Goal: Information Seeking & Learning: Learn about a topic

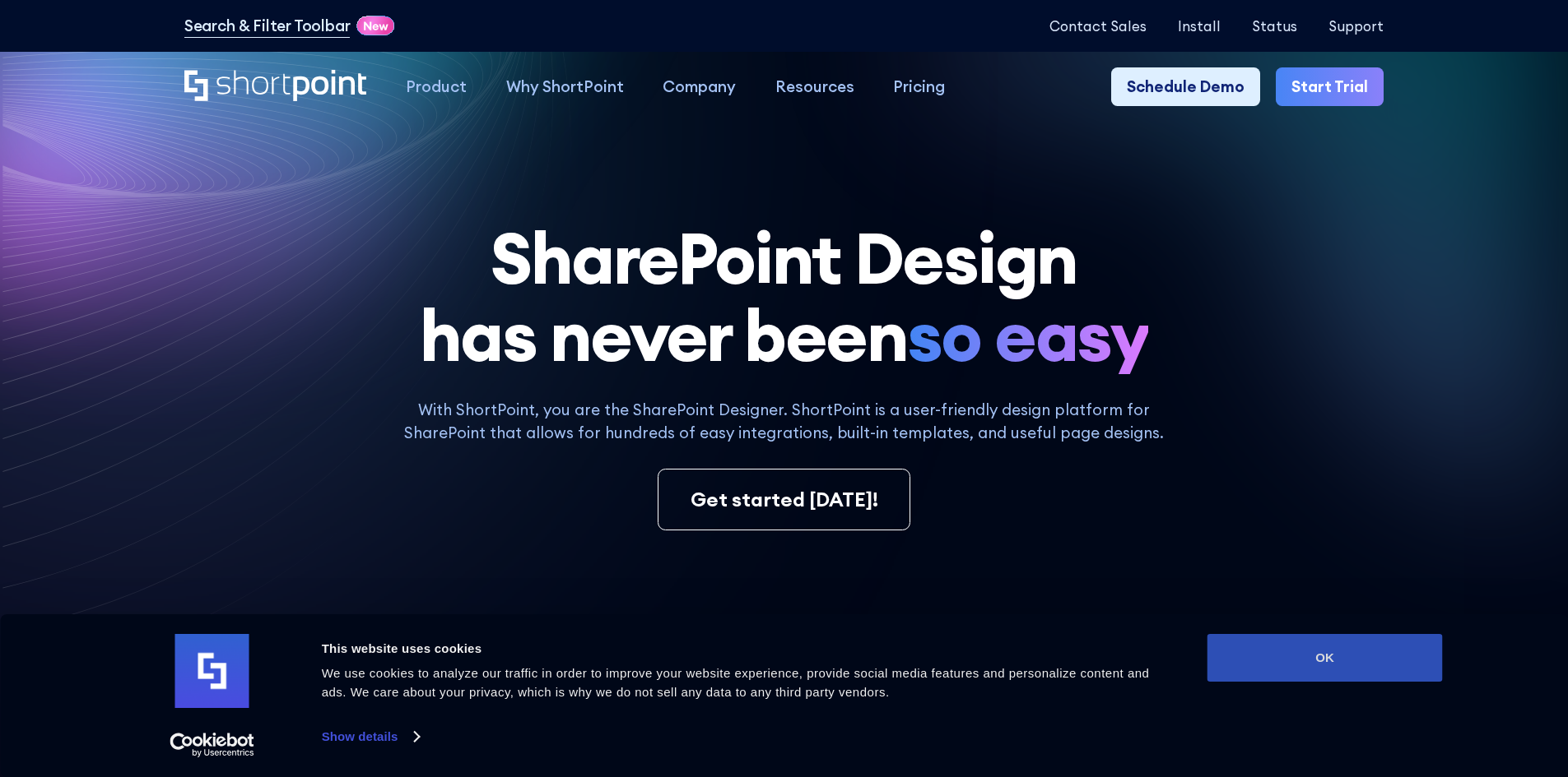
click at [1303, 676] on button "OK" at bounding box center [1326, 658] width 236 height 48
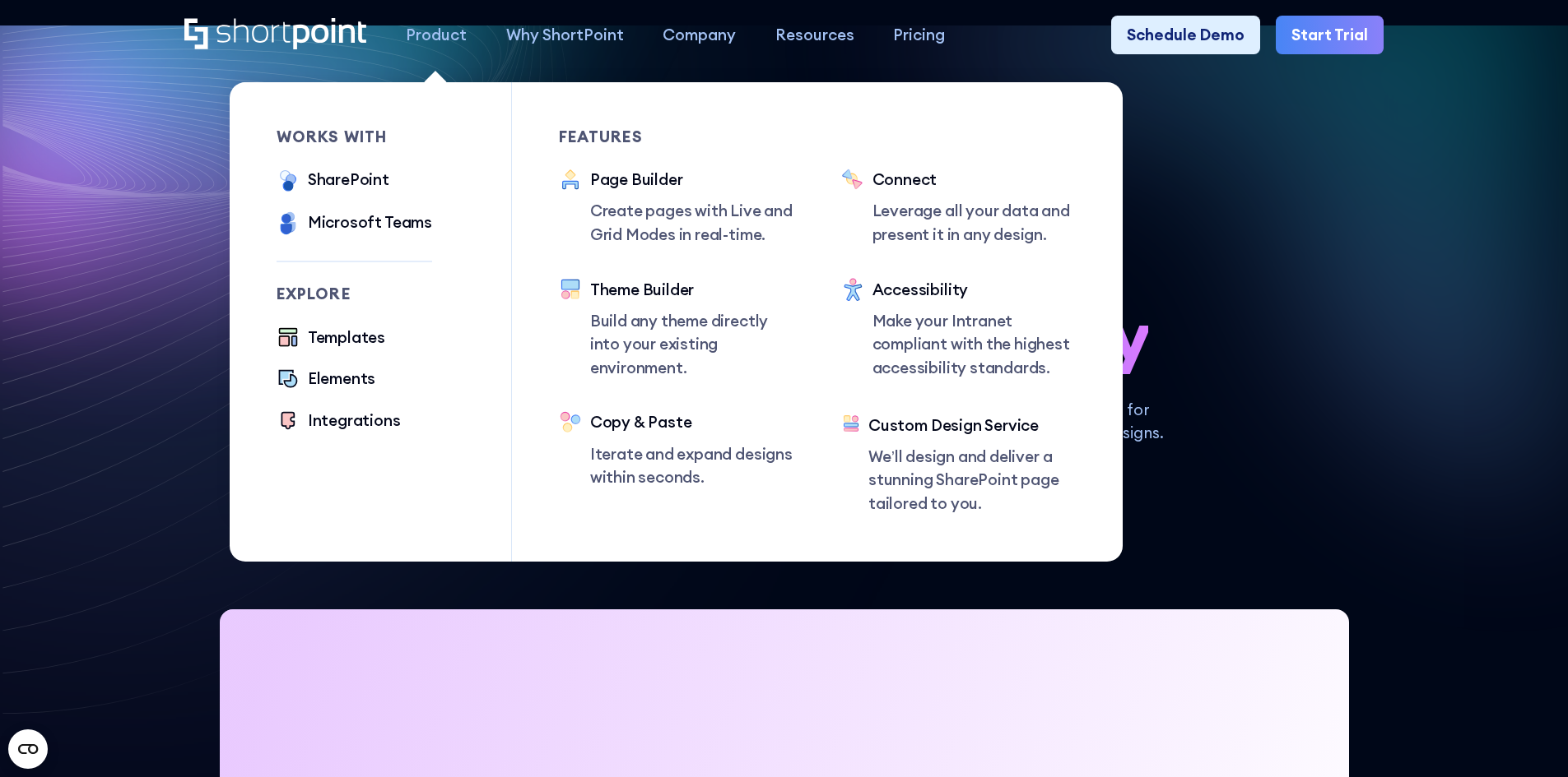
click at [439, 30] on div "Product" at bounding box center [436, 35] width 61 height 24
click at [368, 192] on div "SharePoint" at bounding box center [348, 180] width 82 height 24
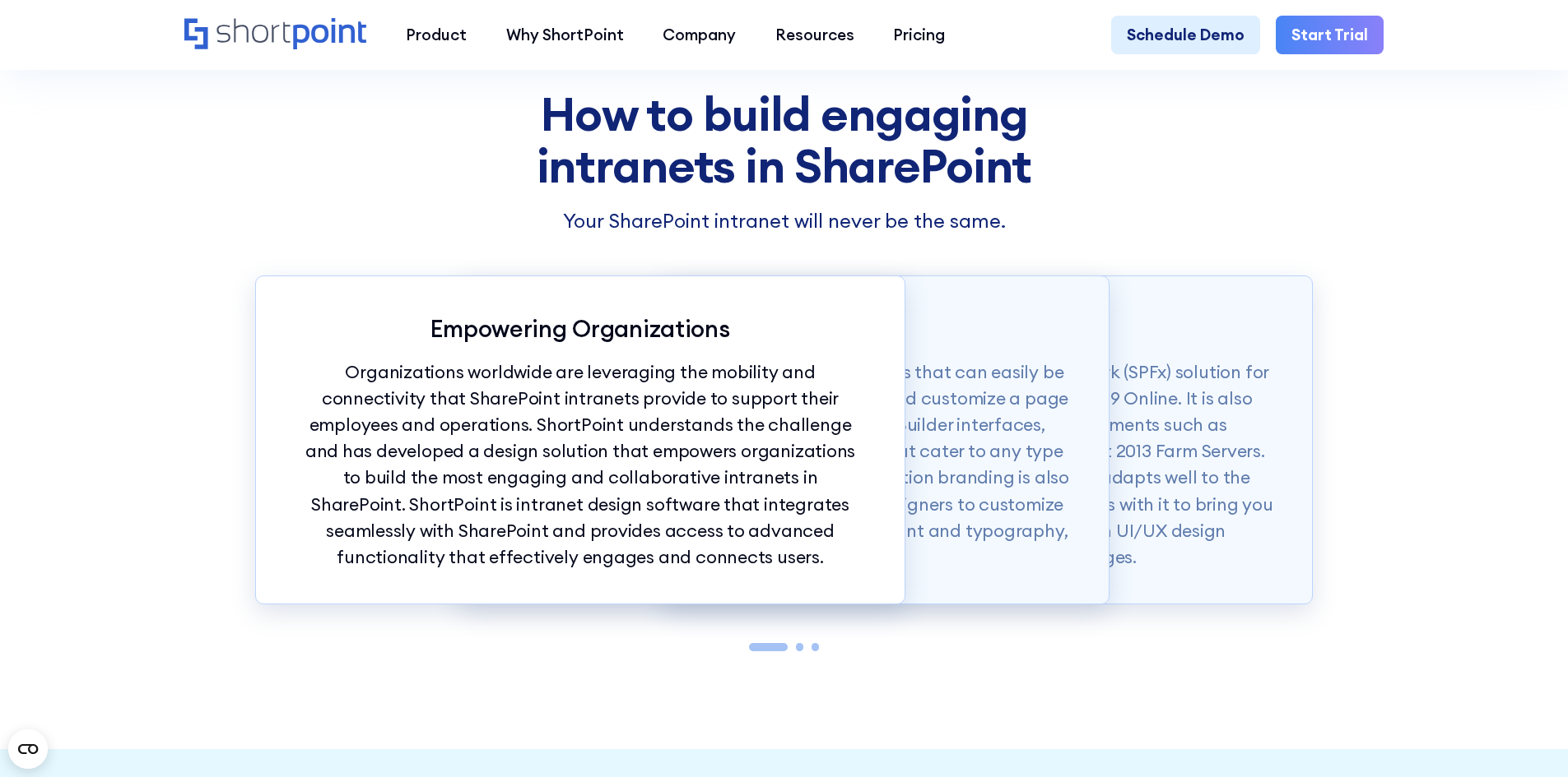
scroll to position [1727, 0]
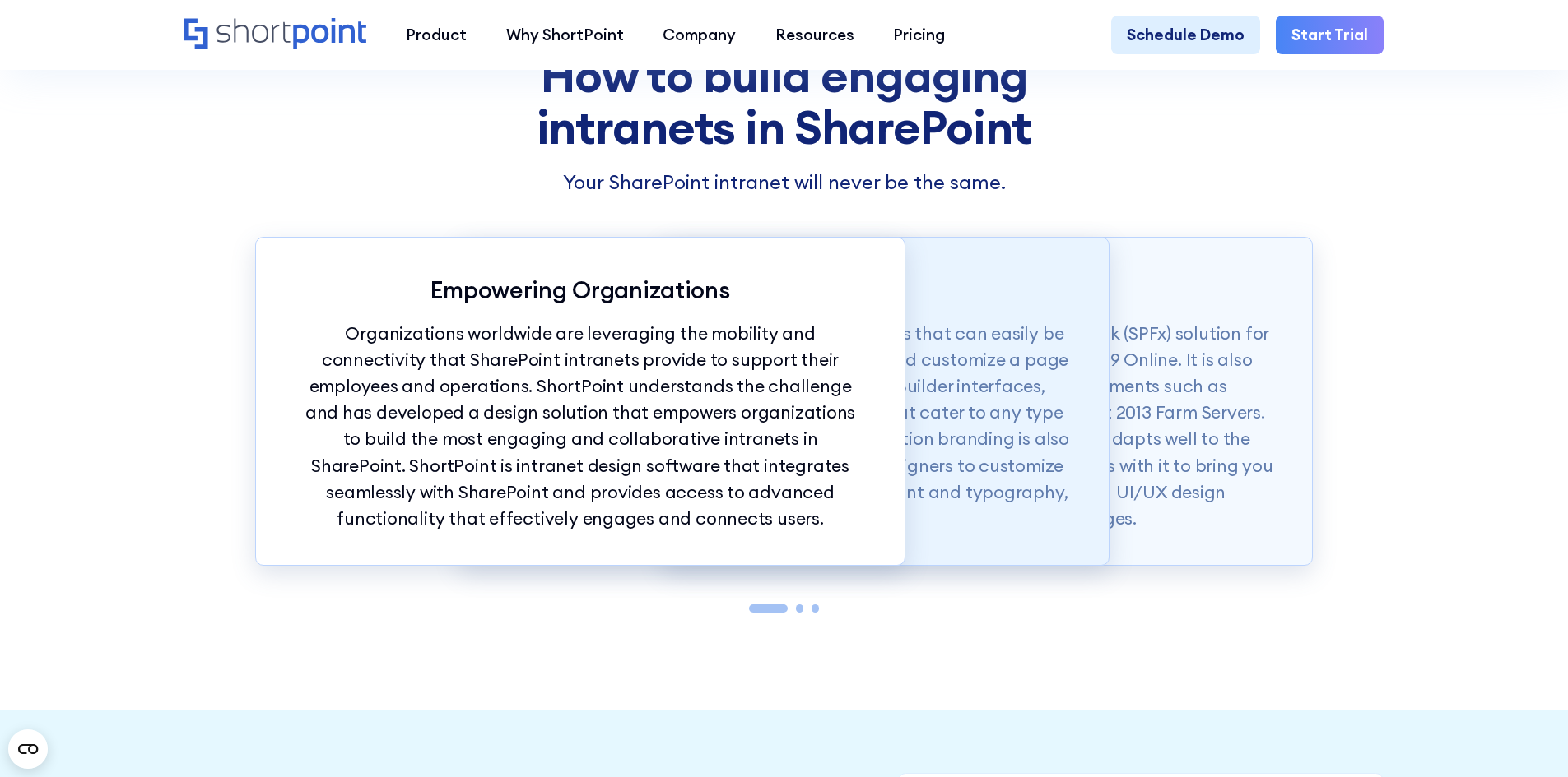
click at [994, 429] on p "ShortPoint also offers modern intranet templates that can easily be copied into…" at bounding box center [784, 426] width 571 height 212
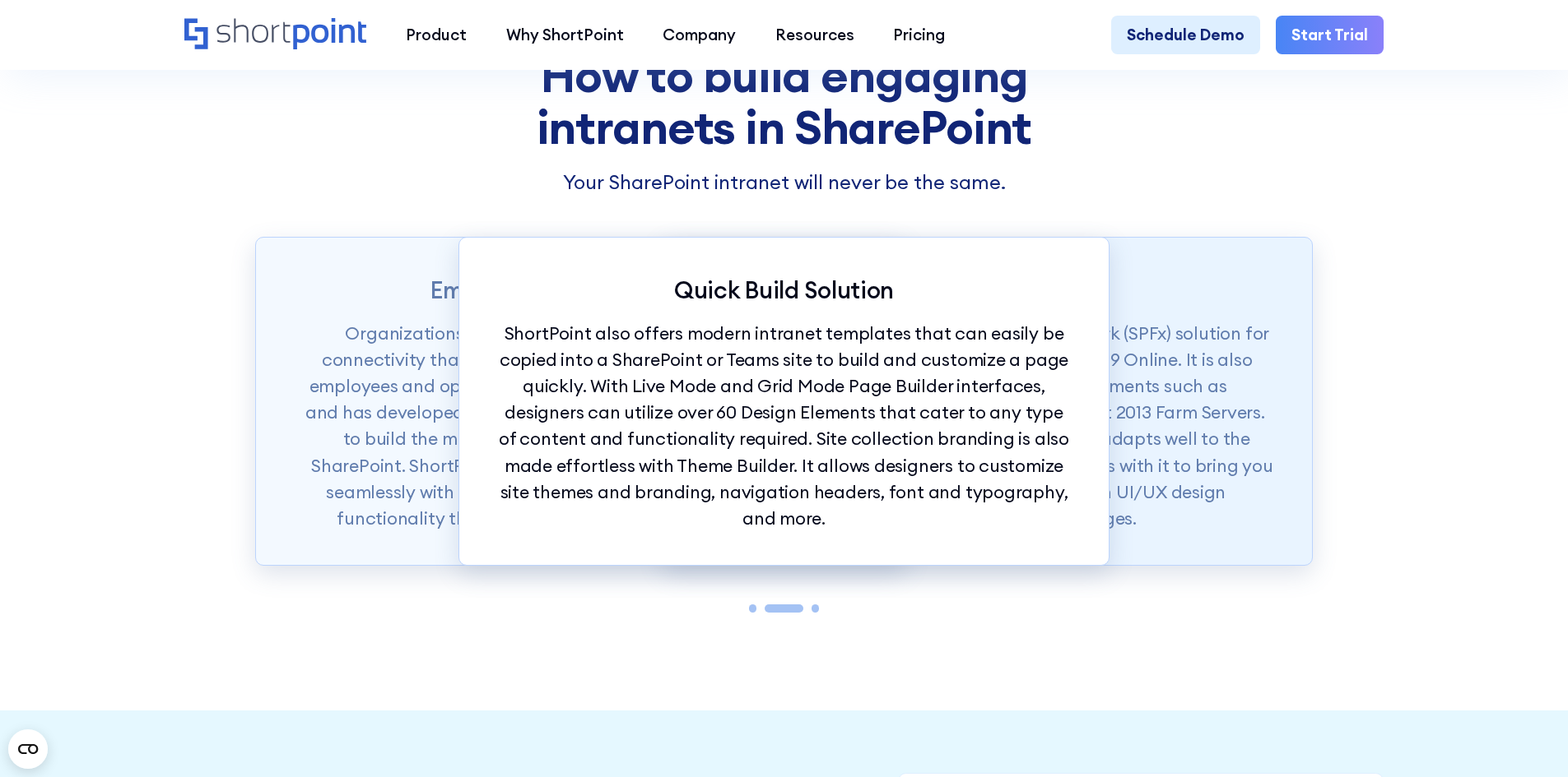
click at [1131, 438] on p "ShortPoint is available as a SharePoint Framework (SPFx) solution for SharePoin…" at bounding box center [988, 426] width 571 height 212
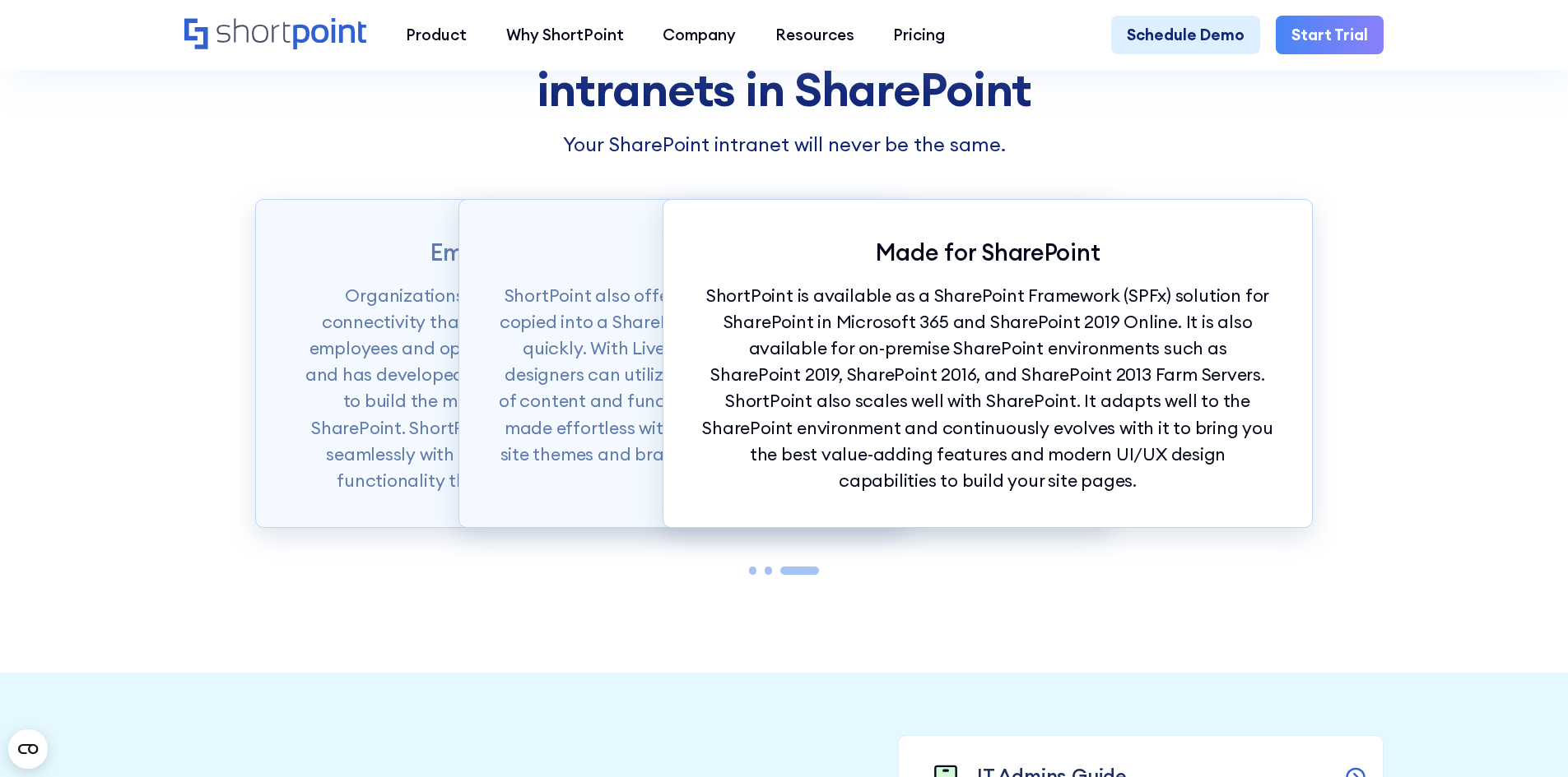
scroll to position [1423, 0]
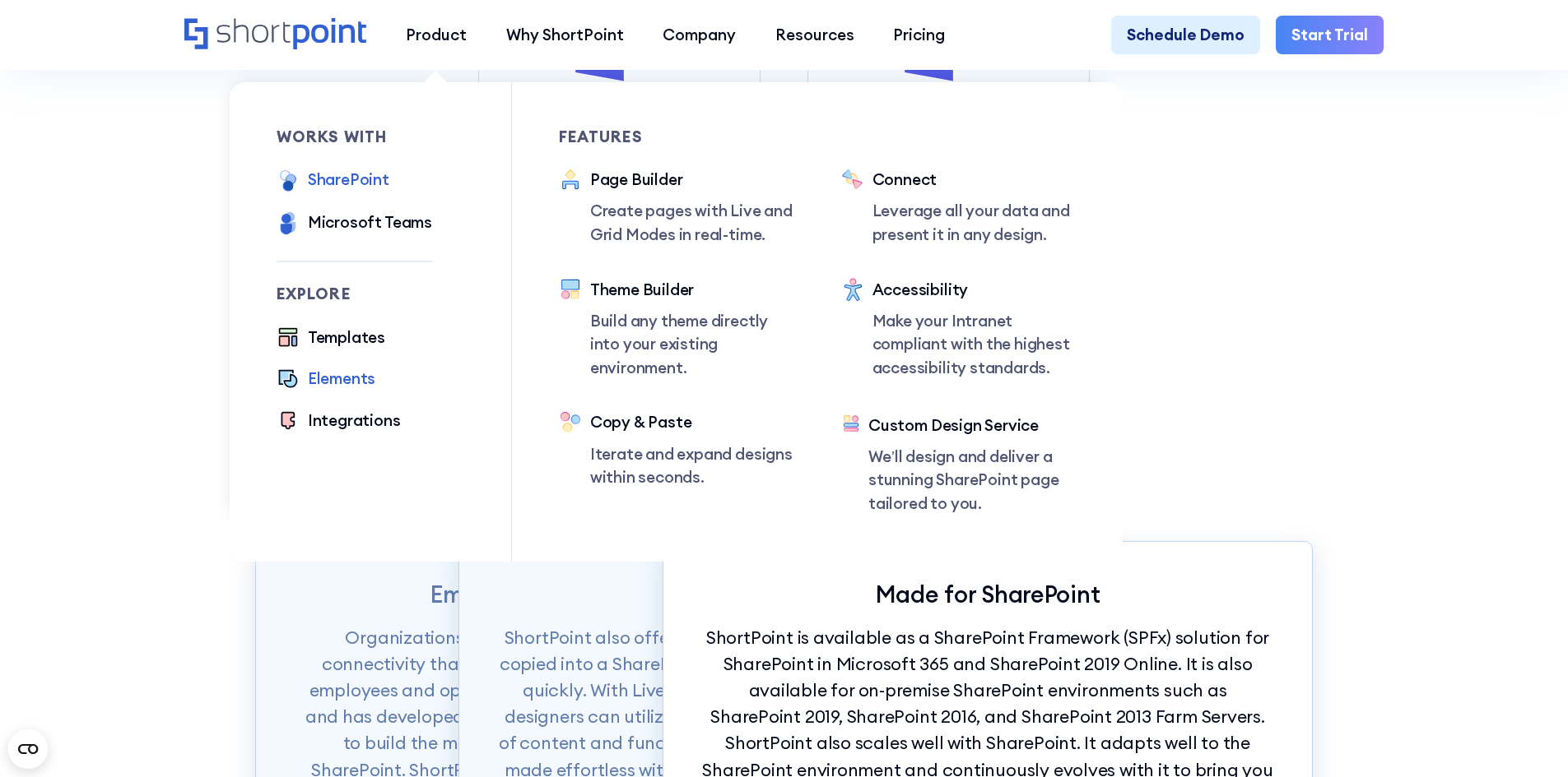
click at [356, 381] on div "Elements" at bounding box center [341, 378] width 68 height 24
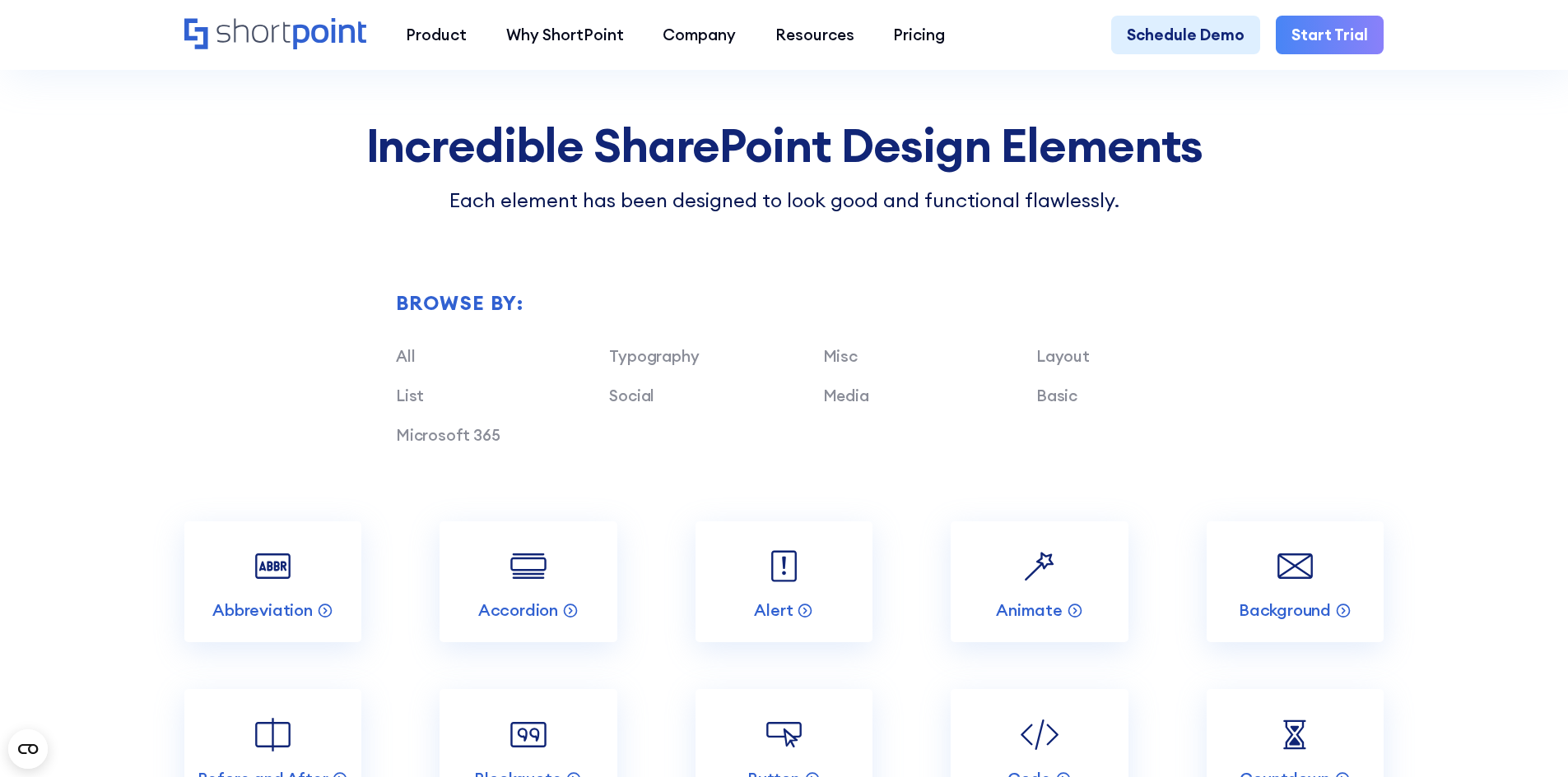
scroll to position [1563, 0]
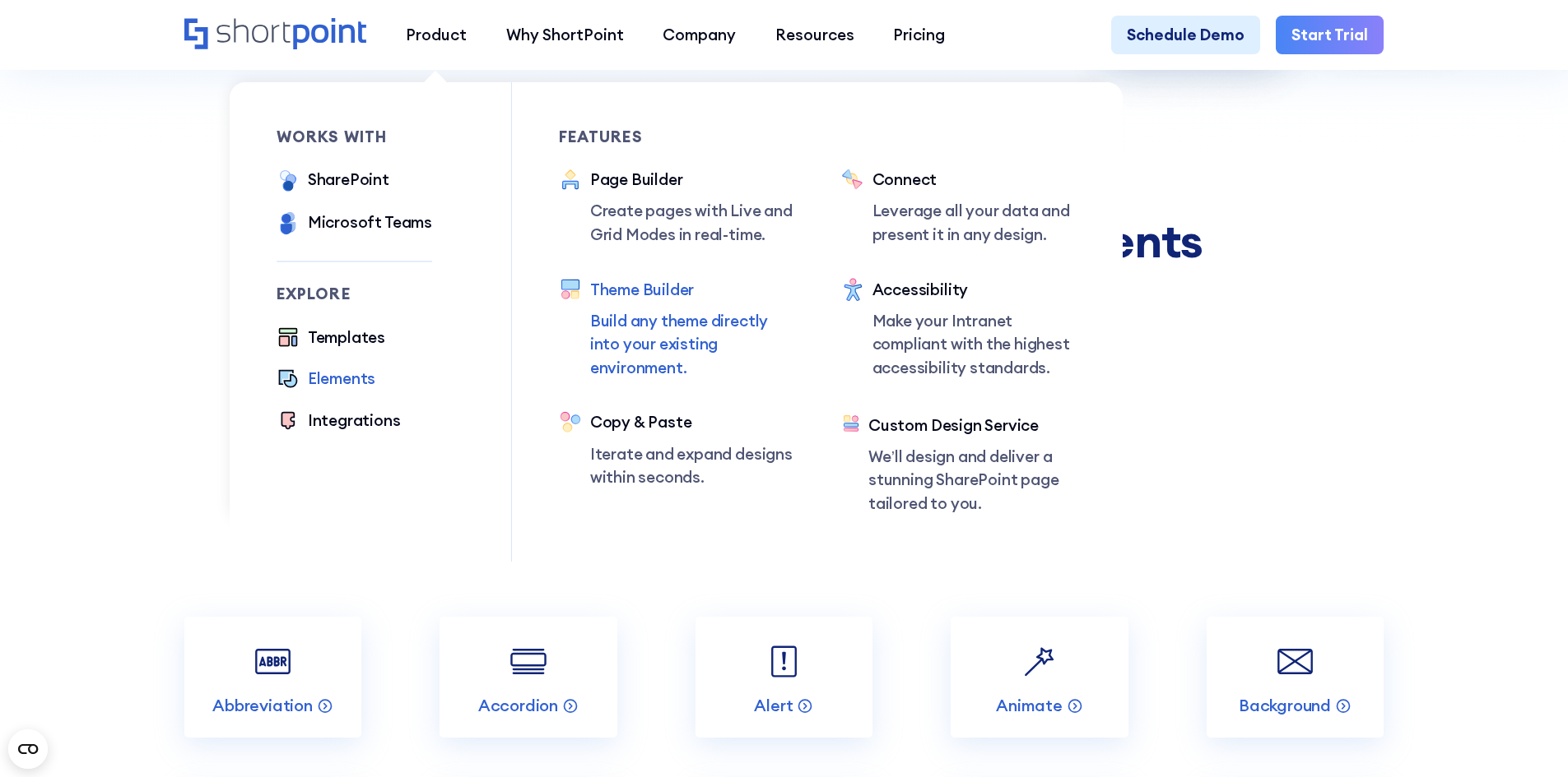
drag, startPoint x: 656, startPoint y: 277, endPoint x: 593, endPoint y: 289, distance: 64.1
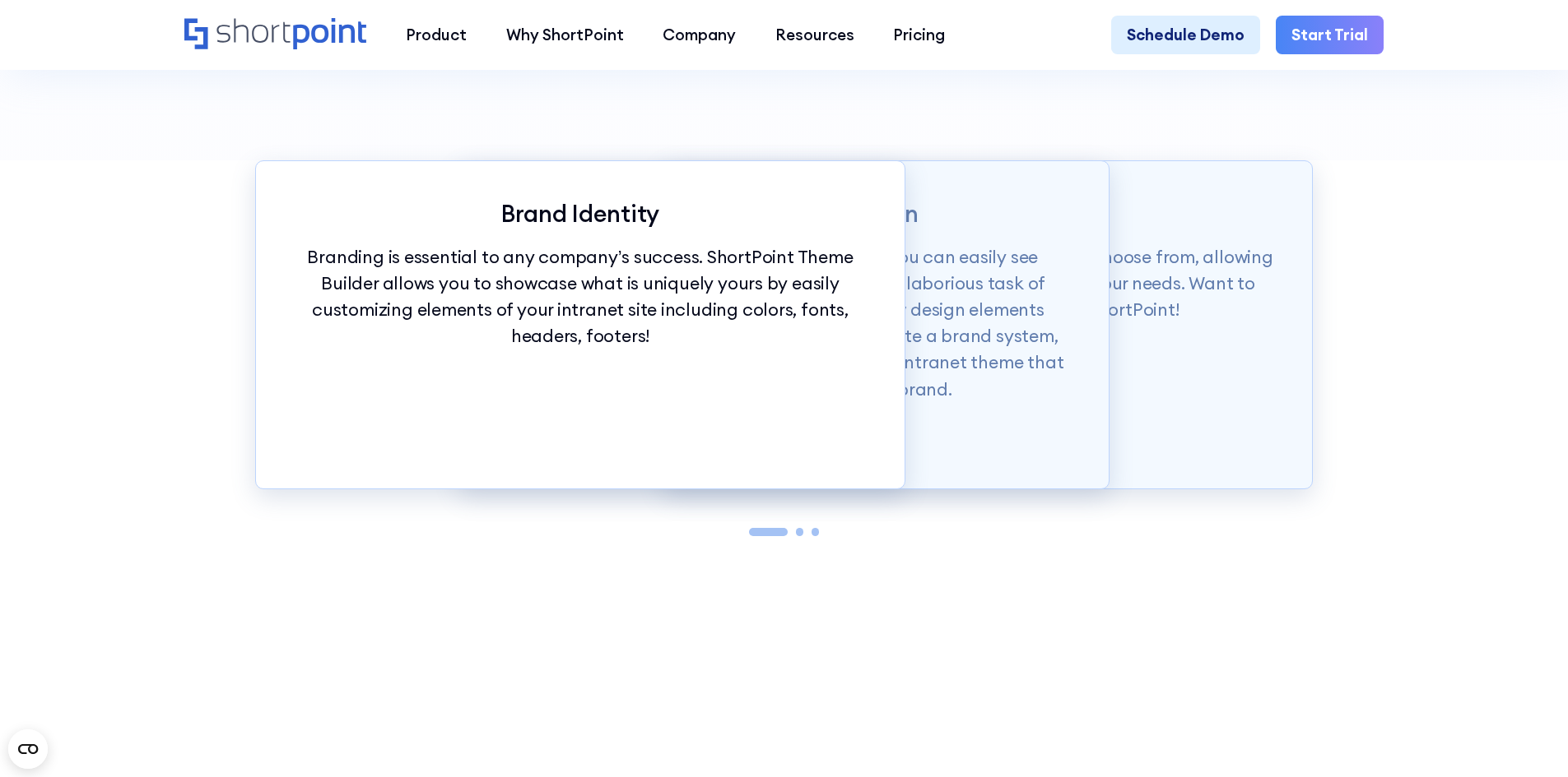
scroll to position [1974, 0]
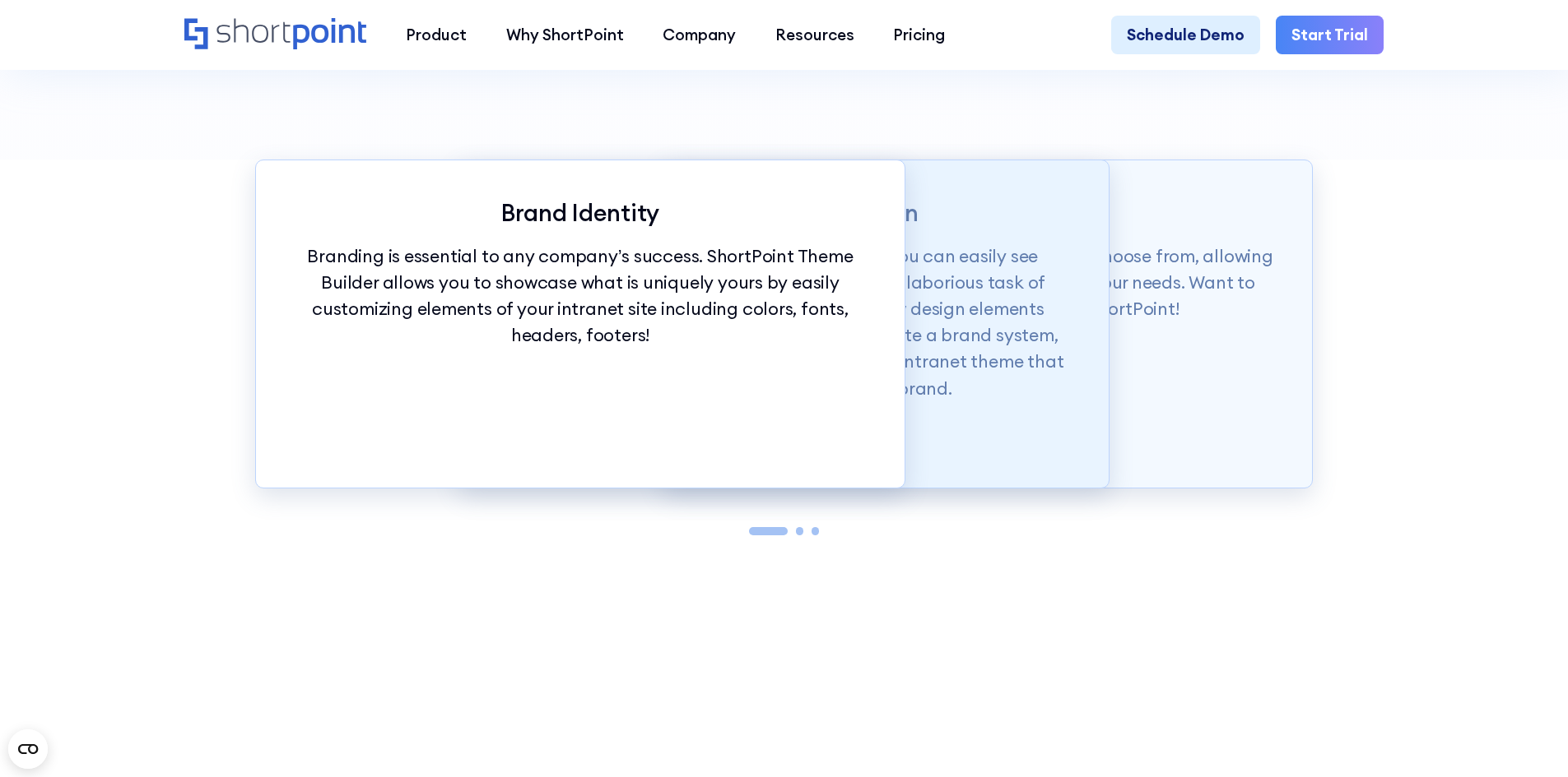
click at [916, 310] on p "With just a click of our customization tools, you can easily see changes in rea…" at bounding box center [784, 322] width 571 height 159
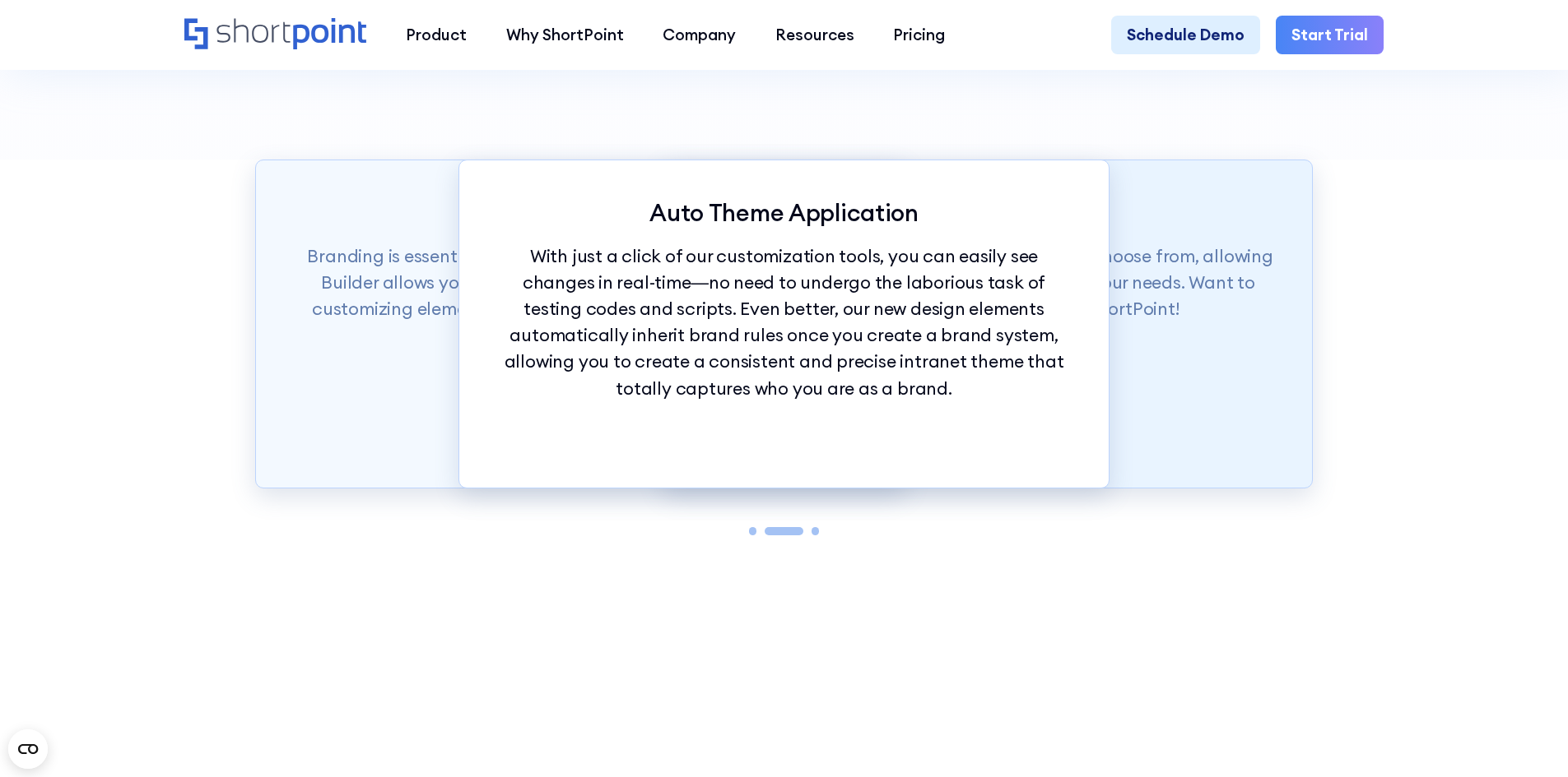
click at [1188, 428] on div "Theme Builder Tools ShortPoint has hundreds of fonts and colors to choose from,…" at bounding box center [988, 324] width 651 height 329
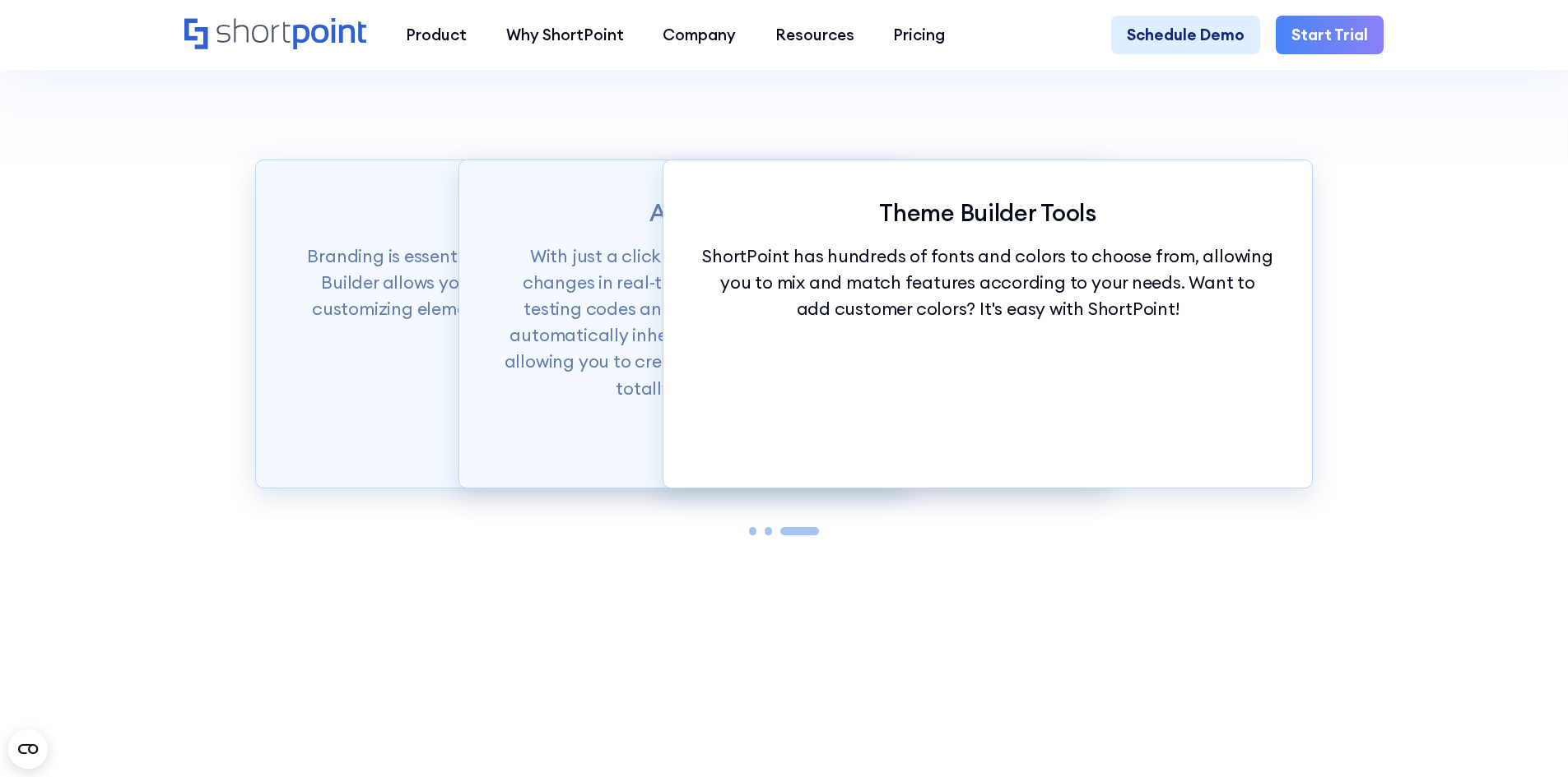
click at [946, 633] on div "Brand Identity Branding is essential to any company’s success. ShortPoint Theme…" at bounding box center [784, 396] width 1568 height 474
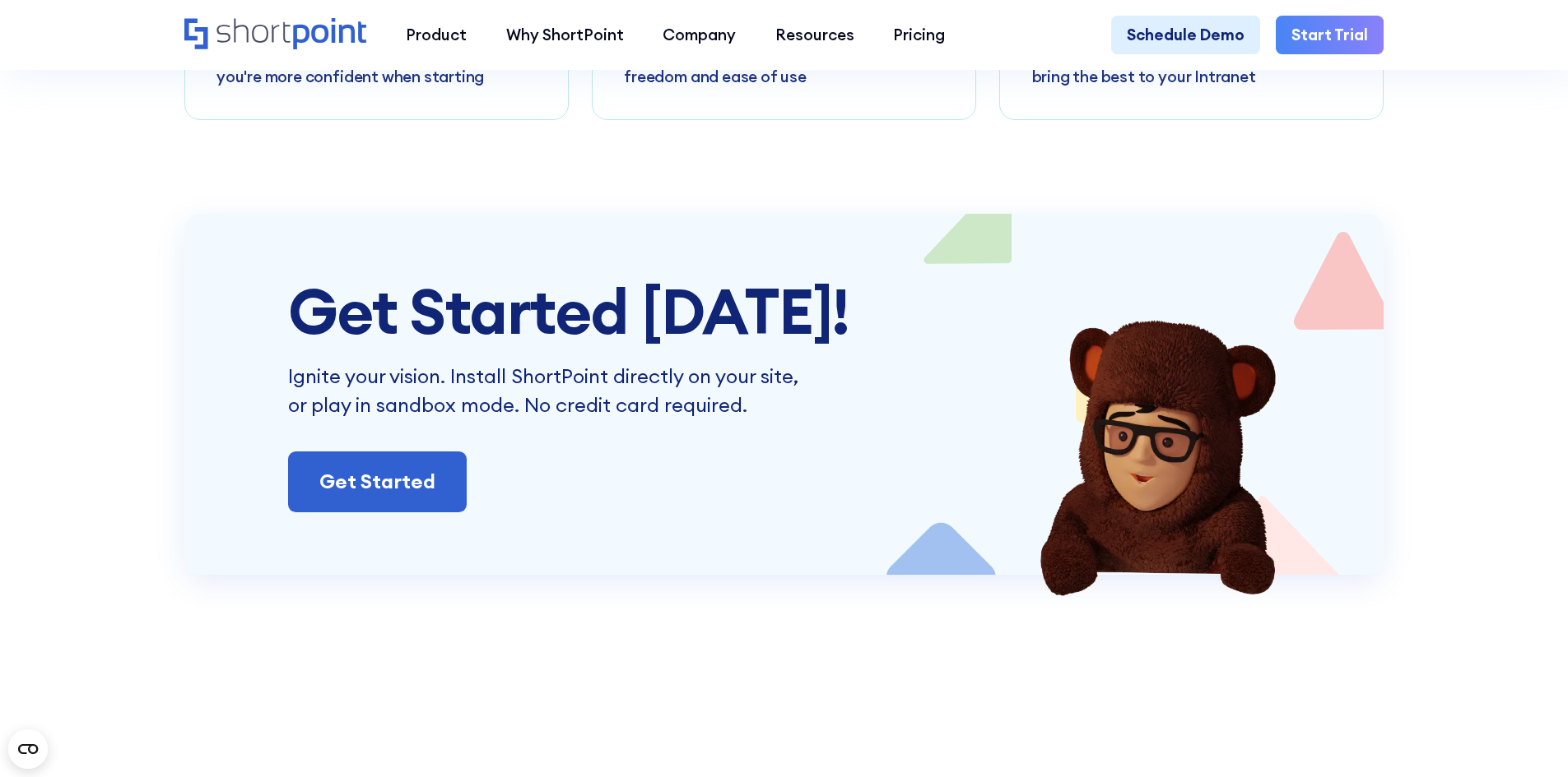
scroll to position [8966, 0]
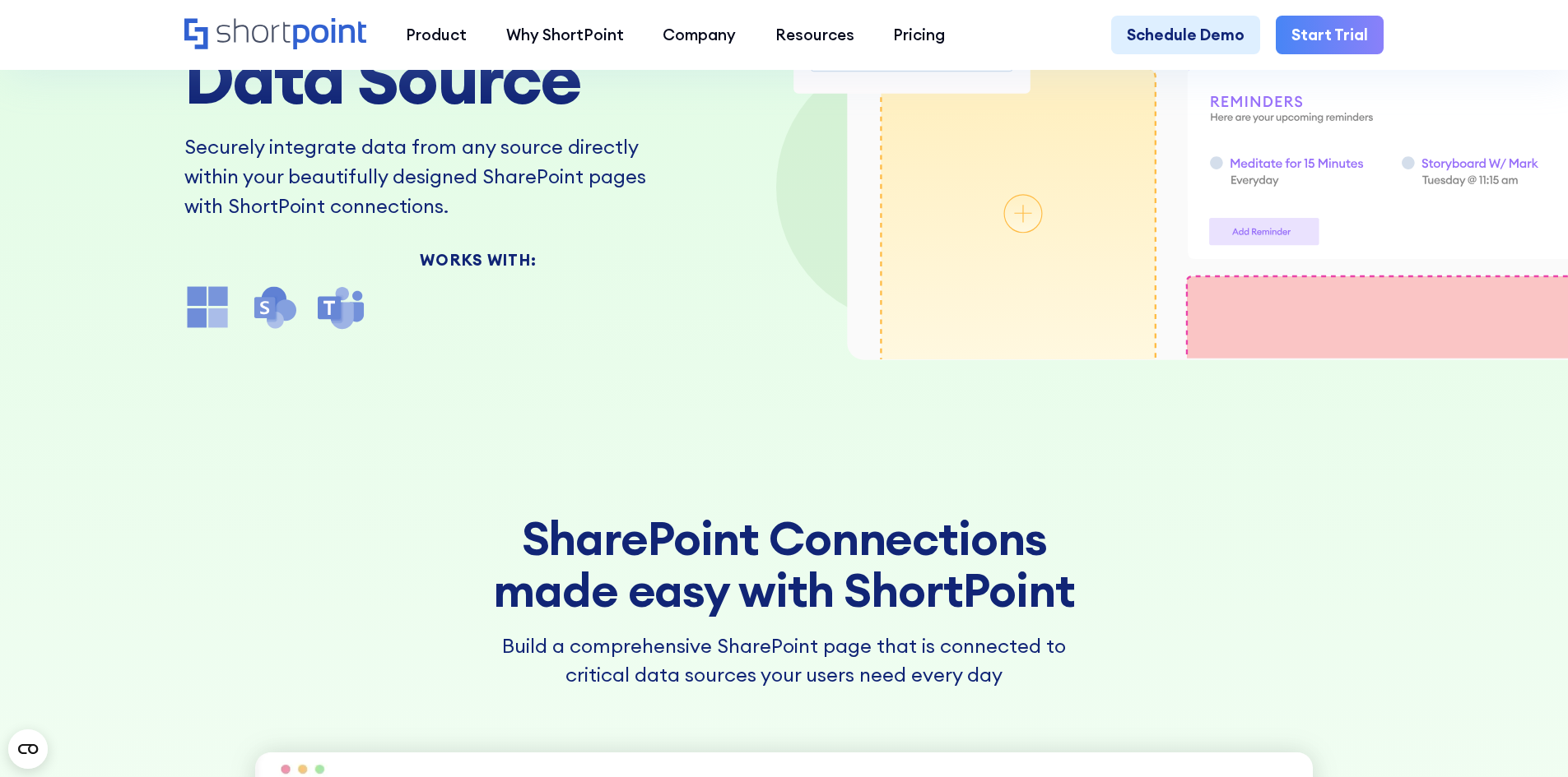
scroll to position [329, 0]
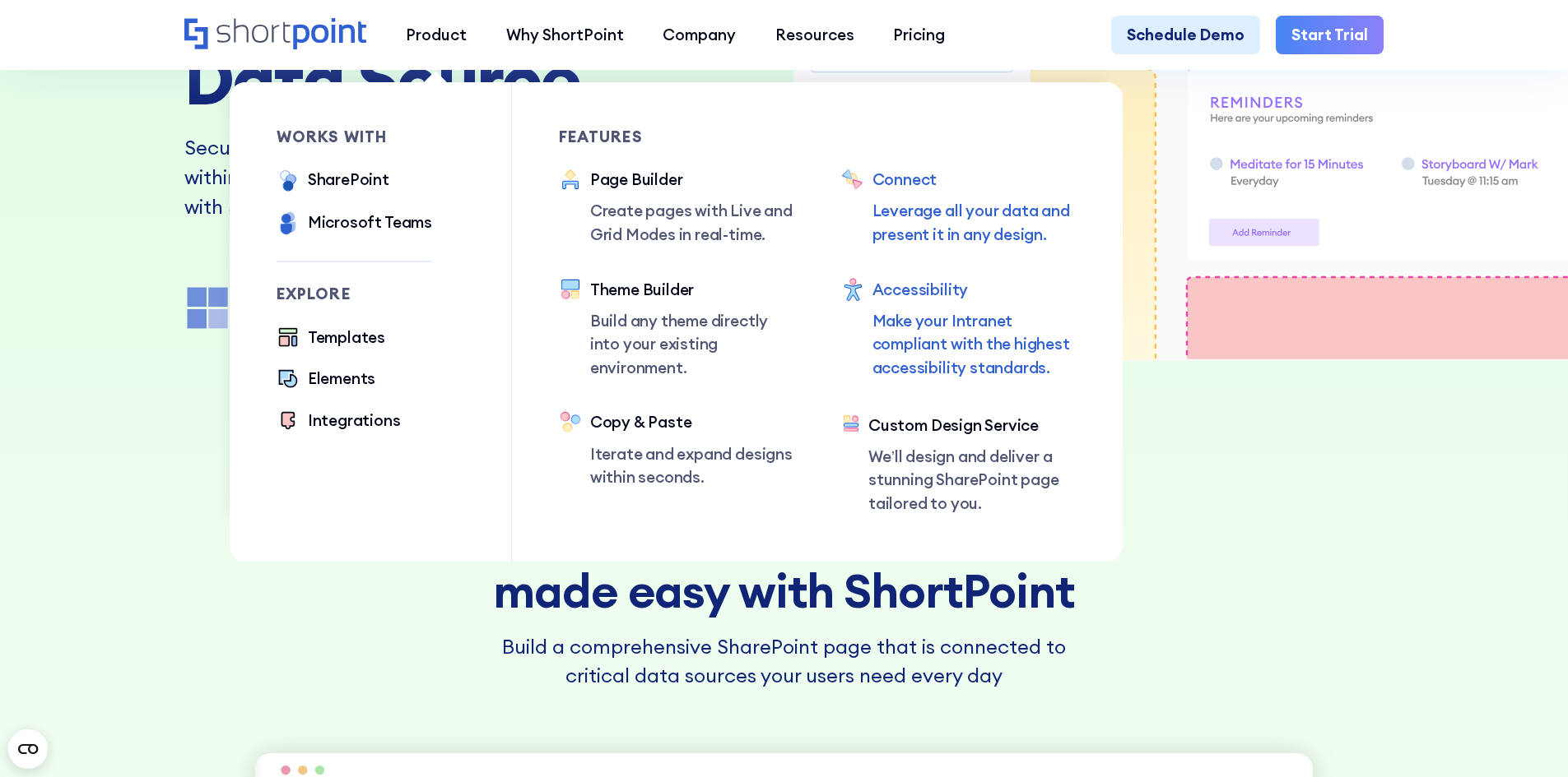
click at [880, 352] on p "Make your Intranet compliant with the highest accessibility standards." at bounding box center [974, 344] width 204 height 71
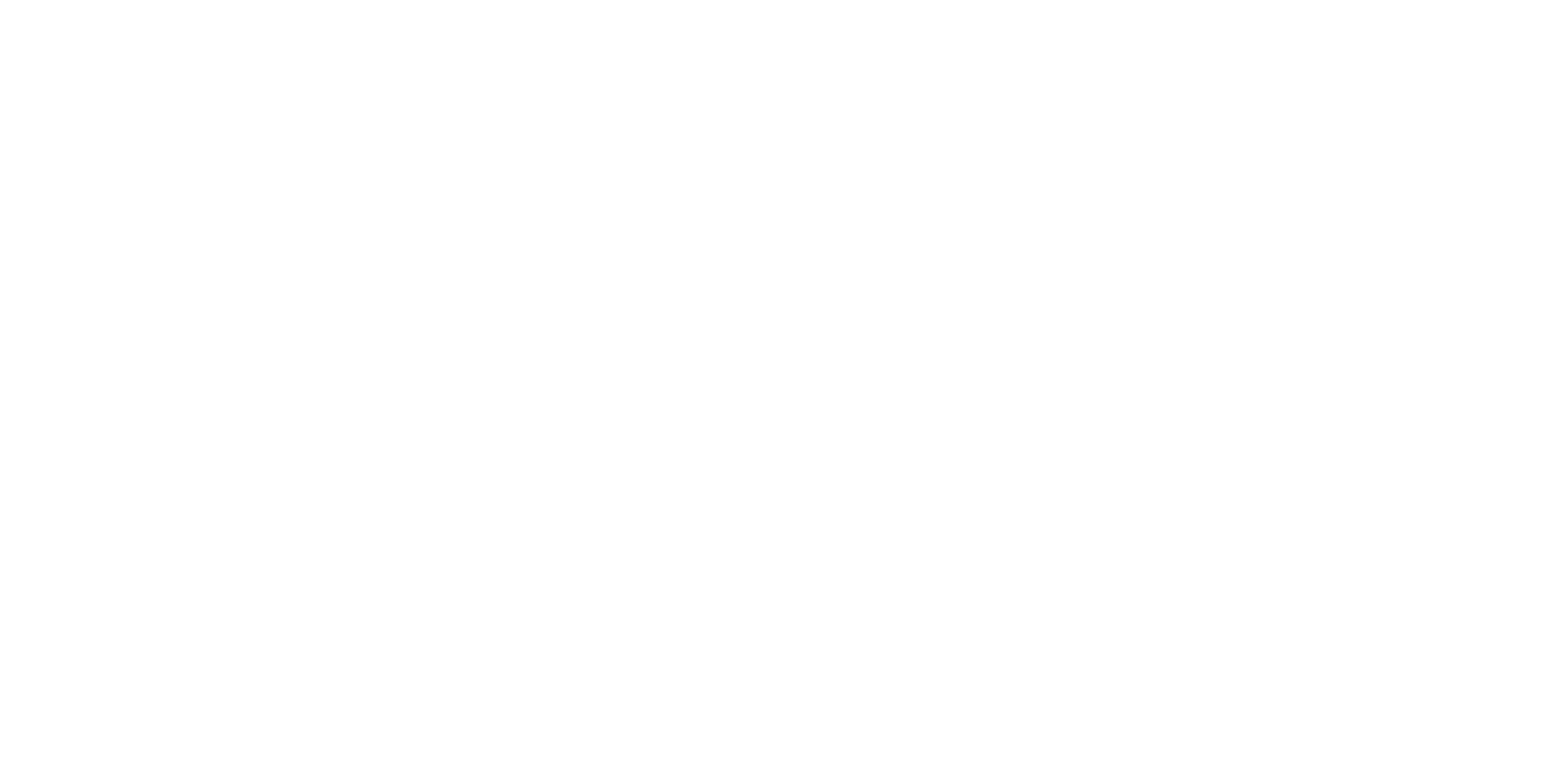
click at [880, 352] on div at bounding box center [1176, 412] width 784 height 633
